Goal: Find specific page/section: Find specific page/section

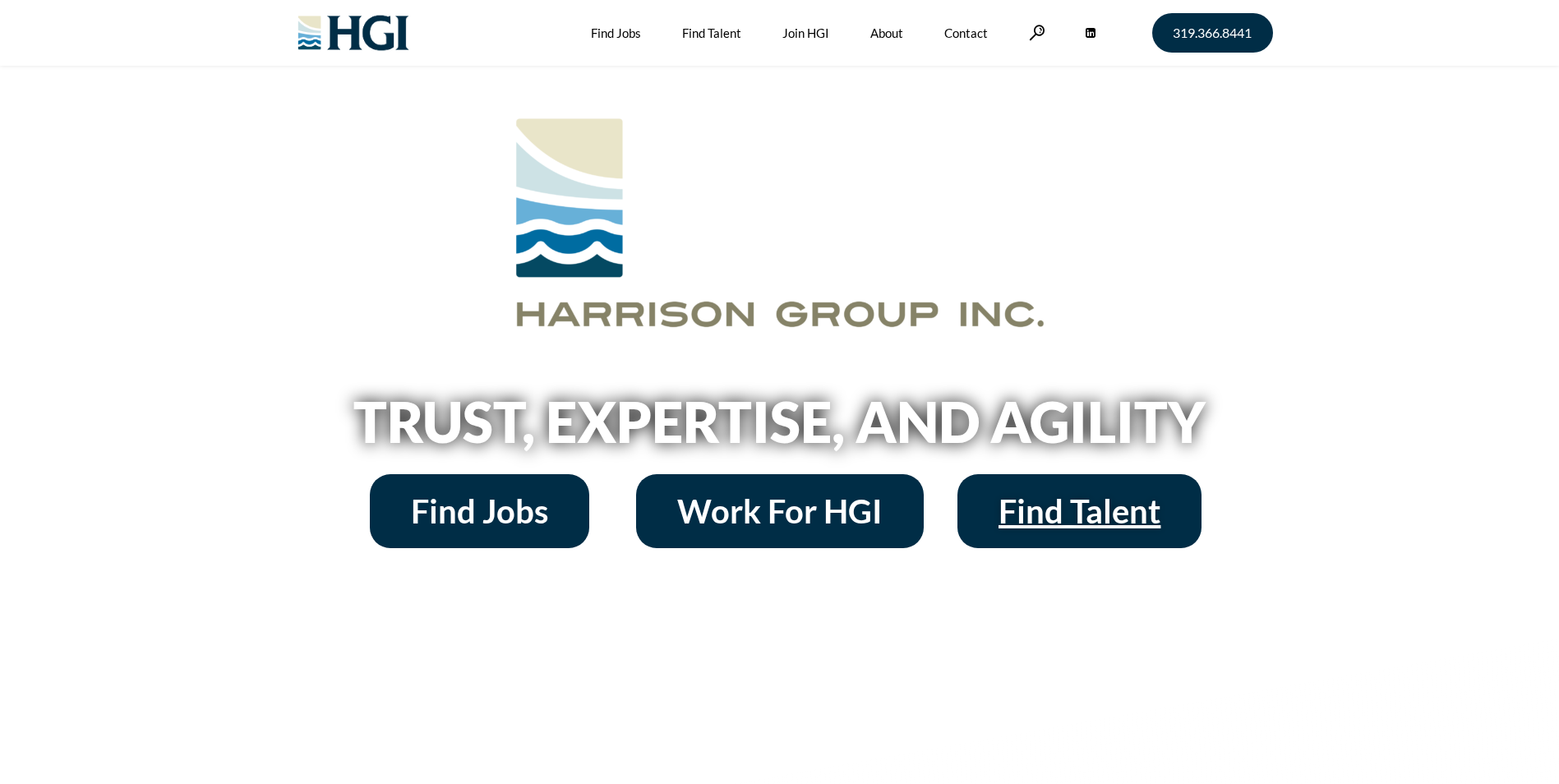
click at [1054, 516] on span "Find Talent" at bounding box center [1079, 511] width 162 height 33
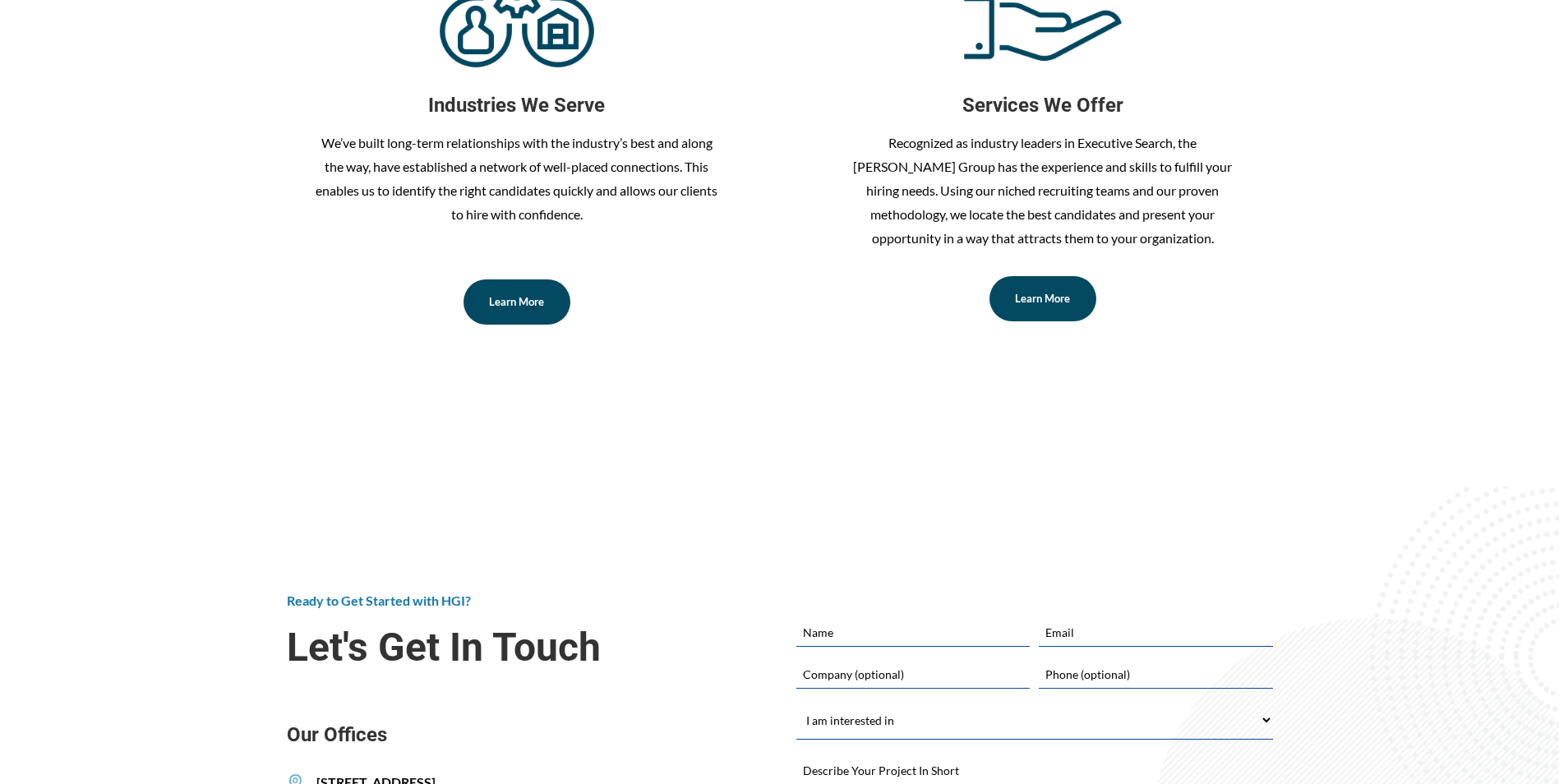
scroll to position [904, 0]
click at [528, 309] on link "Learn More" at bounding box center [517, 299] width 107 height 45
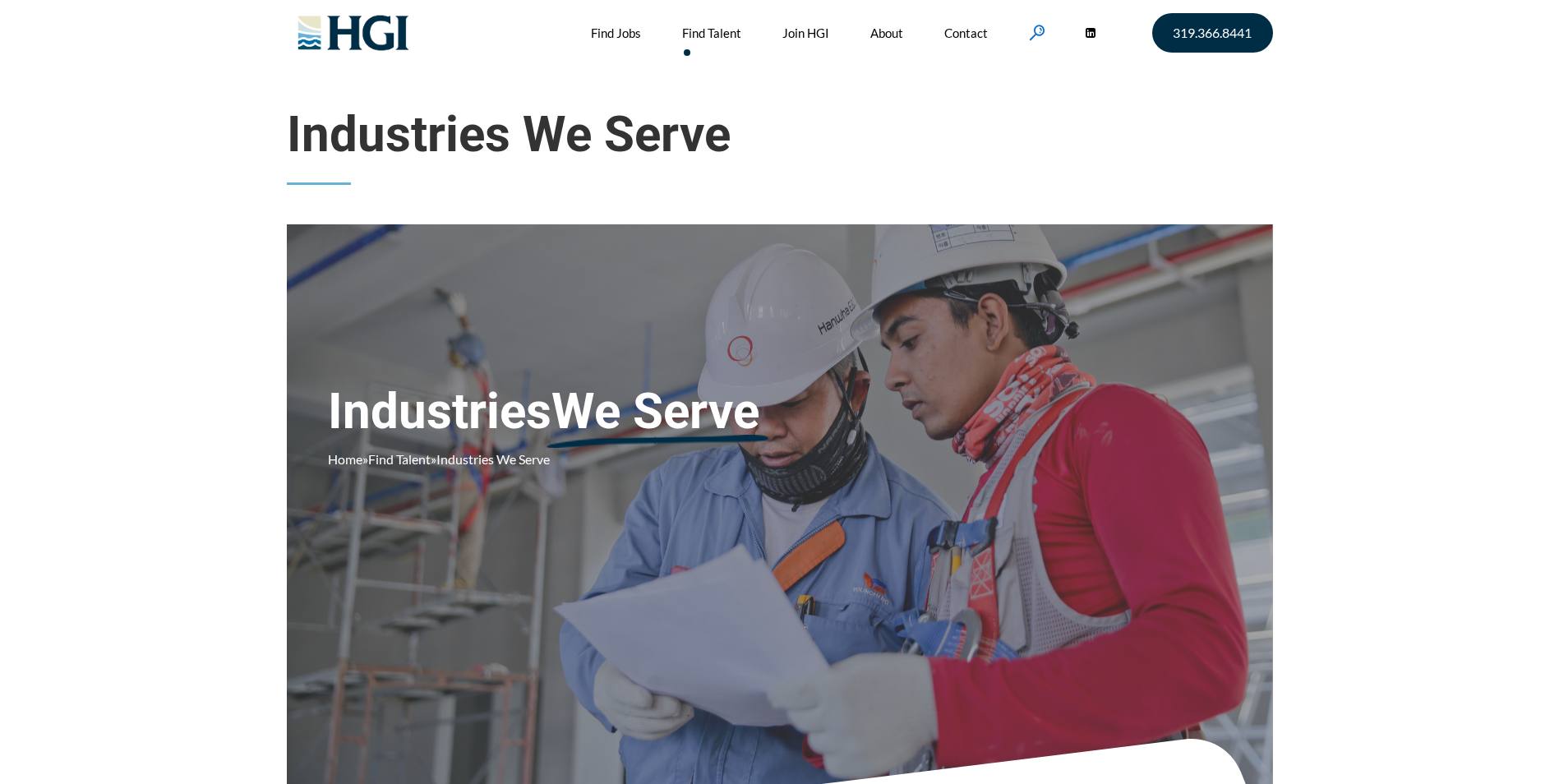
click at [1042, 28] on link at bounding box center [1037, 32] width 17 height 16
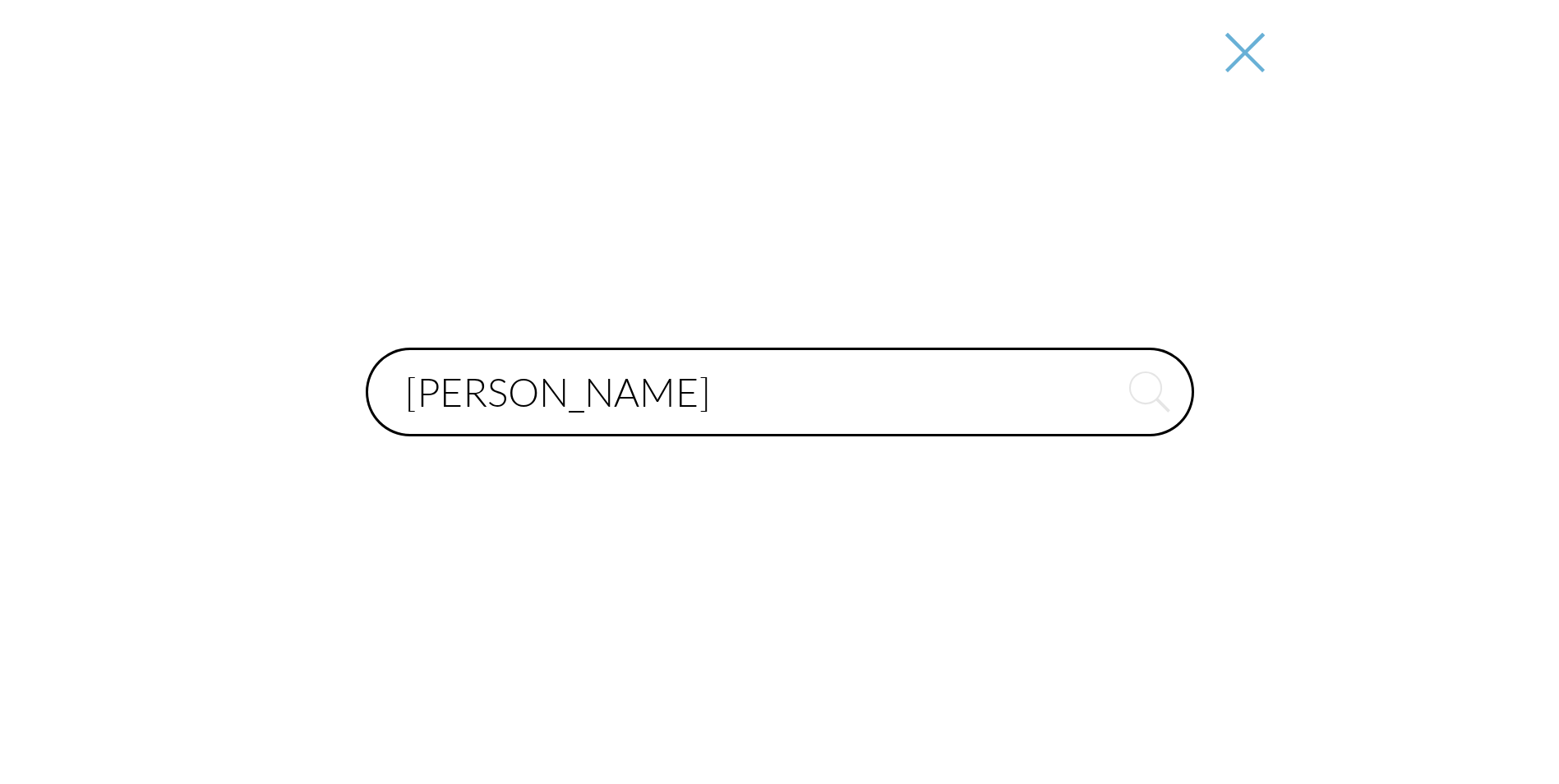
type input "[PERSON_NAME]"
click at [1105, 347] on button "submit" at bounding box center [1150, 392] width 89 height 89
